Goal: Transaction & Acquisition: Purchase product/service

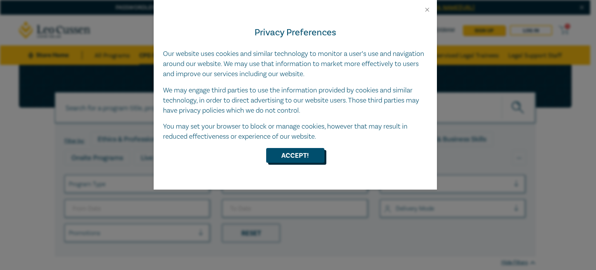
click at [295, 158] on button "Accept!" at bounding box center [295, 155] width 58 height 15
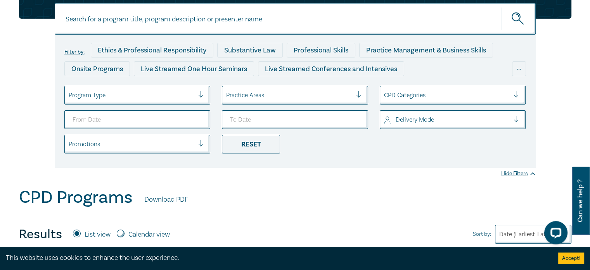
scroll to position [94, 0]
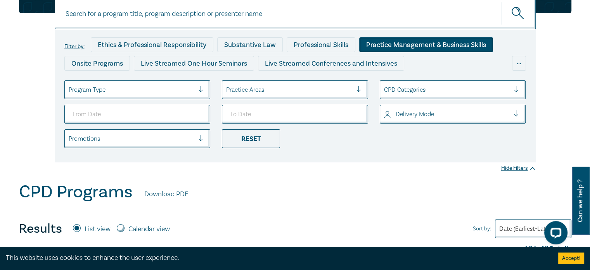
click at [378, 45] on div "Practice Management & Business Skills" at bounding box center [426, 44] width 134 height 15
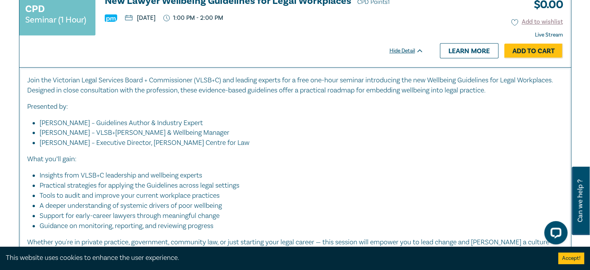
scroll to position [314, 0]
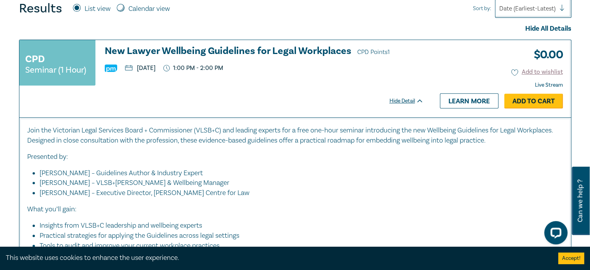
click at [546, 101] on link "Add to Cart" at bounding box center [533, 100] width 59 height 15
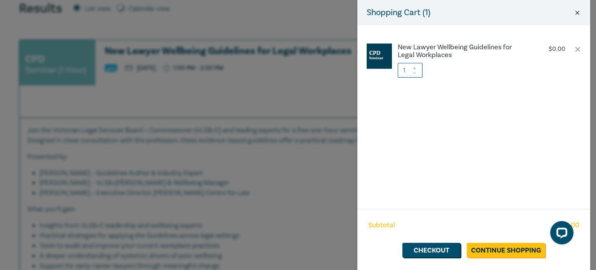
click at [580, 12] on button "Close" at bounding box center [577, 12] width 7 height 7
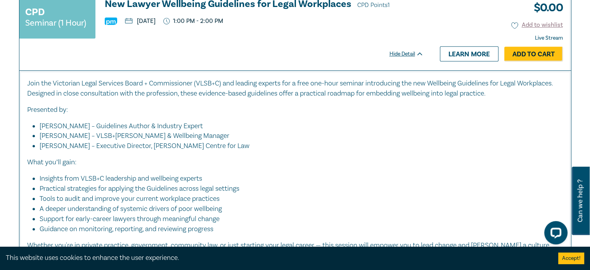
scroll to position [367, 0]
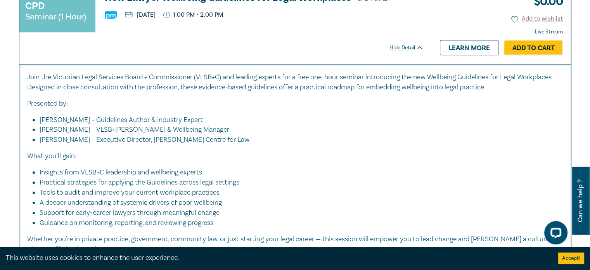
click at [578, 258] on button "Accept!" at bounding box center [571, 258] width 26 height 12
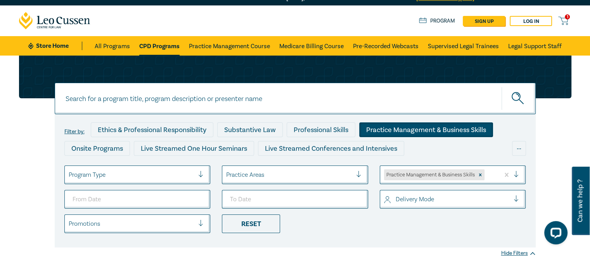
scroll to position [0, 0]
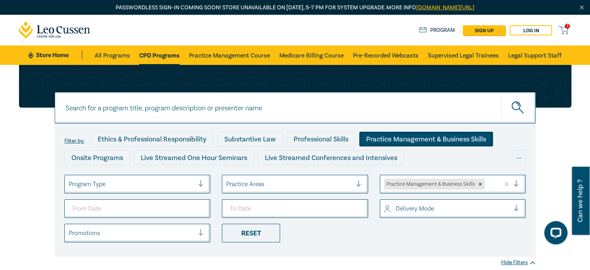
click at [565, 24] on div "1 $ 0.00 Store Home About us Program sign up Log in 1" at bounding box center [295, 30] width 562 height 31
click at [566, 29] on span "1" at bounding box center [567, 26] width 5 height 5
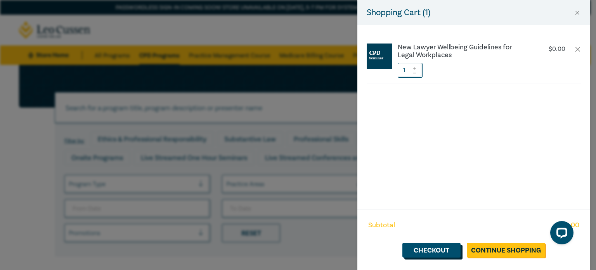
click at [440, 249] on link "Checkout" at bounding box center [431, 249] width 58 height 15
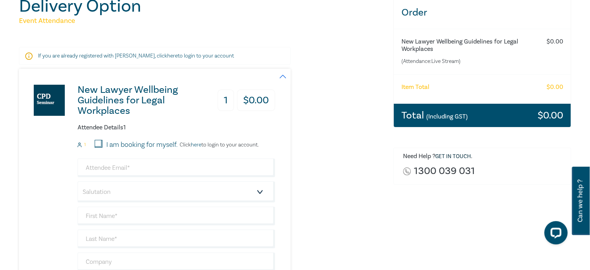
scroll to position [116, 0]
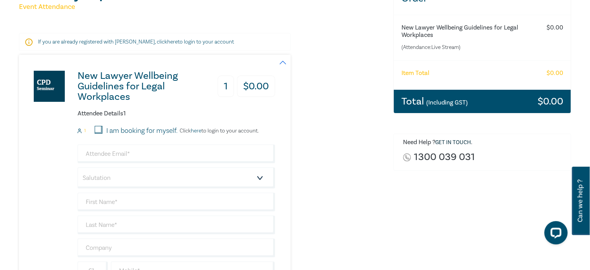
click at [95, 130] on input "I am booking for myself." at bounding box center [99, 130] width 8 height 8
checkbox input "true"
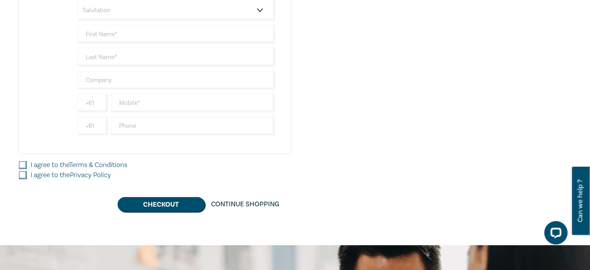
scroll to position [282, 0]
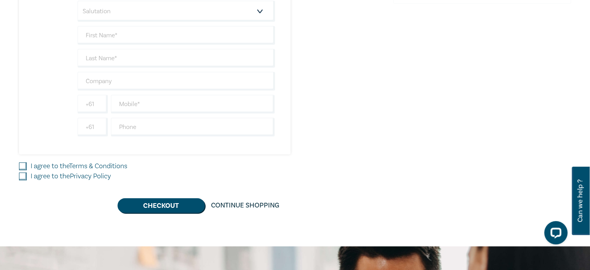
click at [23, 163] on input "I agree to the Terms & Conditions" at bounding box center [23, 166] width 8 height 8
checkbox input "true"
click at [23, 175] on input "I agree to the Privacy Policy" at bounding box center [23, 176] width 8 height 8
checkbox input "true"
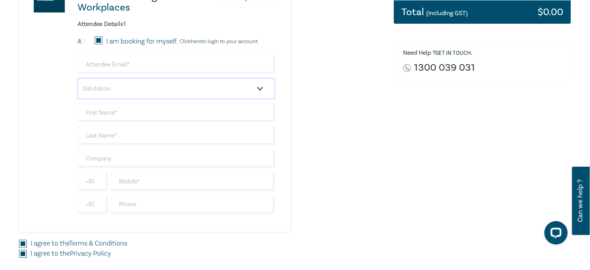
click at [267, 91] on select "Salutation Mr. Mrs. Ms. Miss Dr. Prof. Other" at bounding box center [176, 88] width 197 height 21
select select "Ms."
click at [78, 78] on select "Salutation Mr. Mrs. Ms. Miss Dr. Prof. Other" at bounding box center [176, 88] width 197 height 21
click at [183, 111] on input "text" at bounding box center [176, 112] width 197 height 19
type input "Alessia"
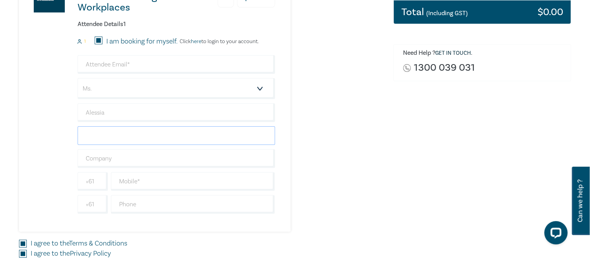
click at [167, 133] on input "text" at bounding box center [176, 135] width 197 height 19
type input "[PERSON_NAME]"
click at [138, 147] on div "Salutation Mr. Mrs. Ms. Miss Dr. Prof. Other [PERSON_NAME] +61 +61 Dietary requ…" at bounding box center [176, 134] width 197 height 158
click at [134, 154] on input "text" at bounding box center [176, 158] width 197 height 19
type input "[PERSON_NAME] Injury Lawyers"
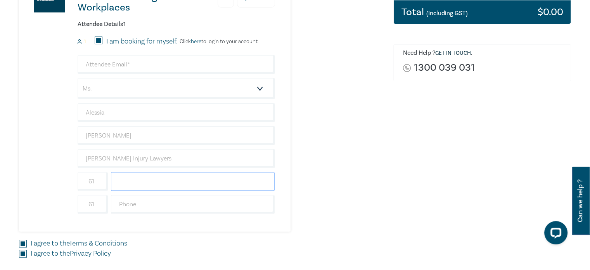
click at [152, 180] on input "text" at bounding box center [193, 181] width 164 height 19
type input "0452069072"
click at [379, 195] on div "New Lawyer Wellbeing Guidelines for Legal Workplaces 1 $ 0.00 Attendee Details …" at bounding box center [201, 98] width 365 height 266
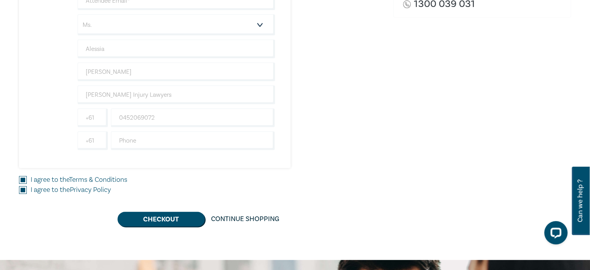
scroll to position [280, 0]
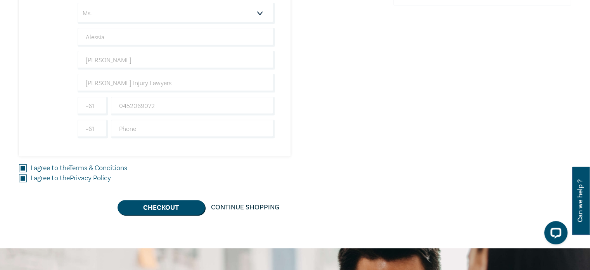
click at [184, 215] on div "Delivery Option Event Attendance If you are already registered with [PERSON_NAM…" at bounding box center [295, 16] width 590 height 464
click at [185, 209] on button "Checkout" at bounding box center [161, 207] width 87 height 15
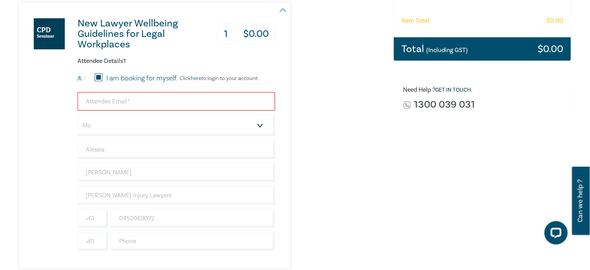
scroll to position [164, 0]
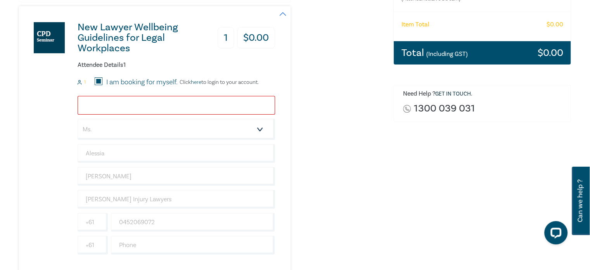
click at [179, 102] on input "email" at bounding box center [176, 105] width 197 height 19
type input "[EMAIL_ADDRESS][DOMAIN_NAME]"
click at [453, 170] on div "Order New Lawyer Wellbeing Guidelines for Legal Workplaces (Attendance: Live St…" at bounding box center [482, 140] width 187 height 412
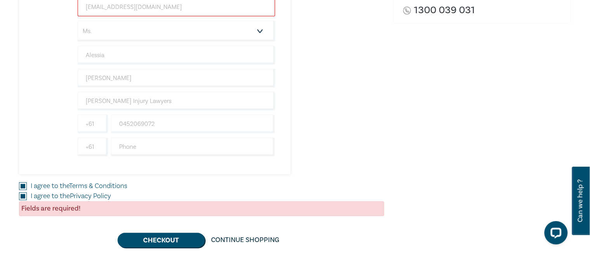
scroll to position [265, 0]
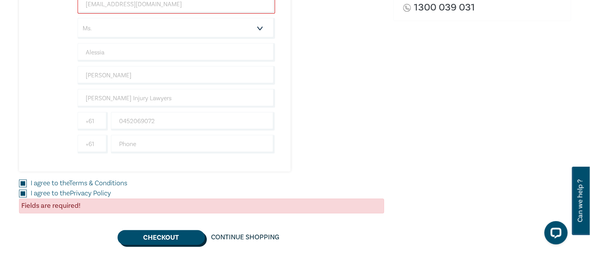
click at [158, 238] on button "Checkout" at bounding box center [161, 237] width 87 height 15
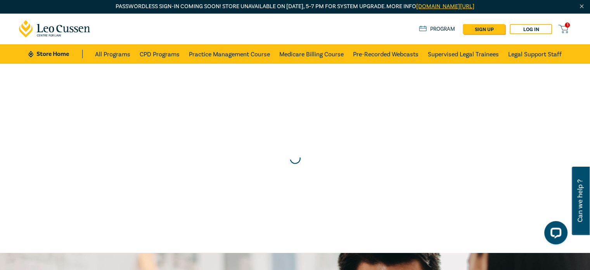
scroll to position [0, 0]
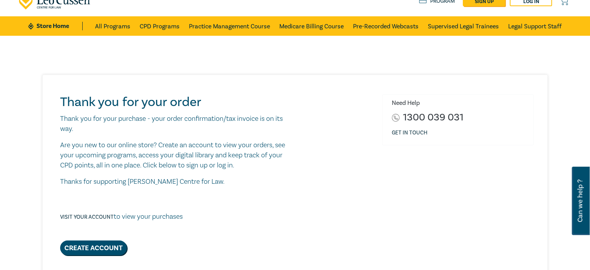
scroll to position [30, 0]
